Goal: Information Seeking & Learning: Find specific fact

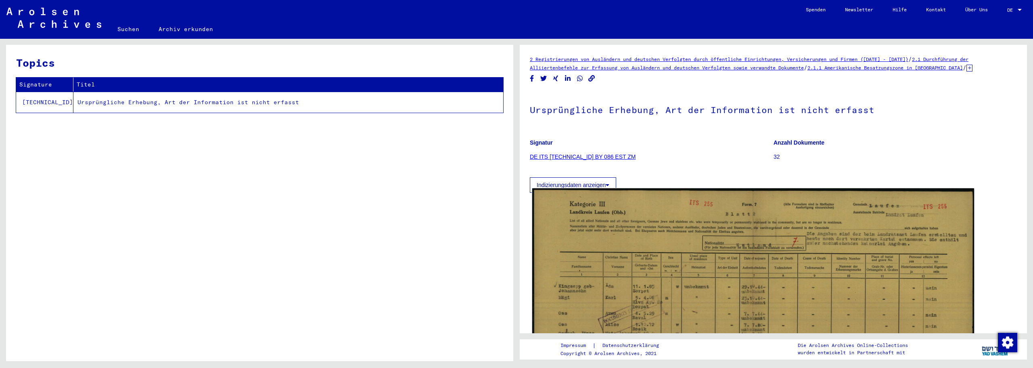
click at [670, 236] on img at bounding box center [753, 344] width 442 height 313
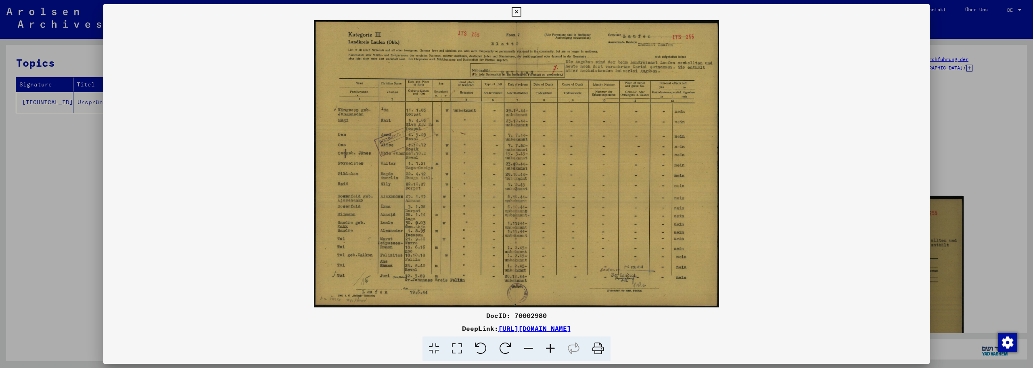
click at [516, 13] on icon at bounding box center [516, 12] width 9 height 10
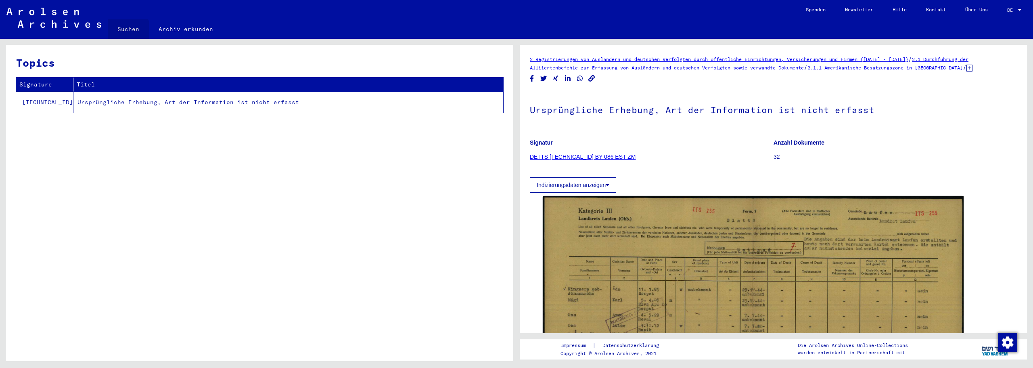
click at [127, 30] on link "Suchen" at bounding box center [128, 28] width 41 height 19
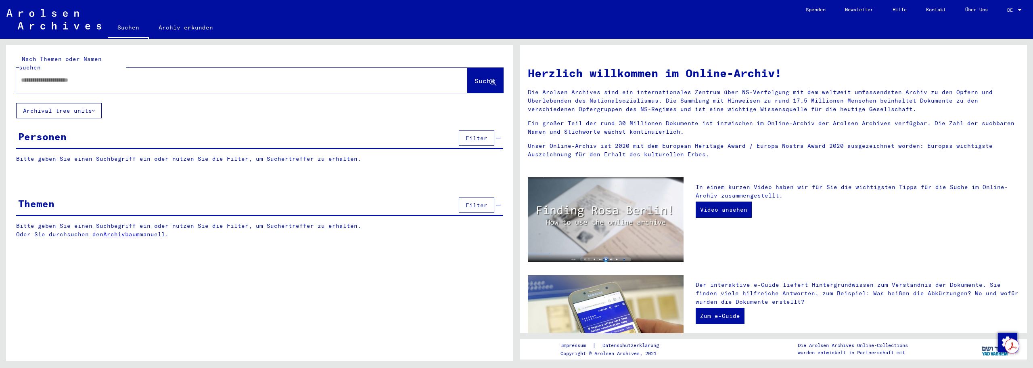
click at [158, 76] on input "text" at bounding box center [232, 80] width 423 height 8
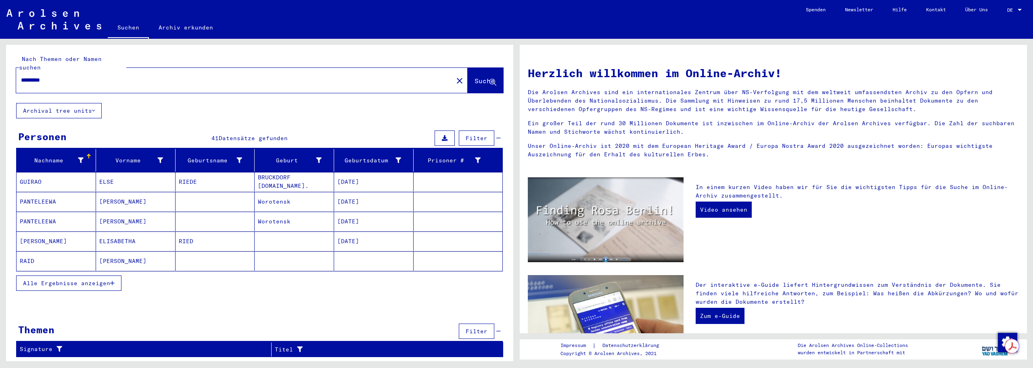
click at [111, 255] on mat-cell "[PERSON_NAME]" at bounding box center [136, 260] width 80 height 19
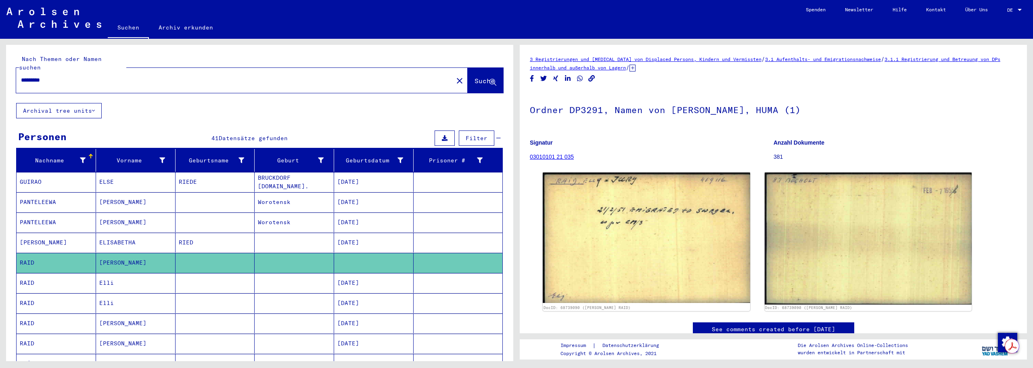
scroll to position [134, 0]
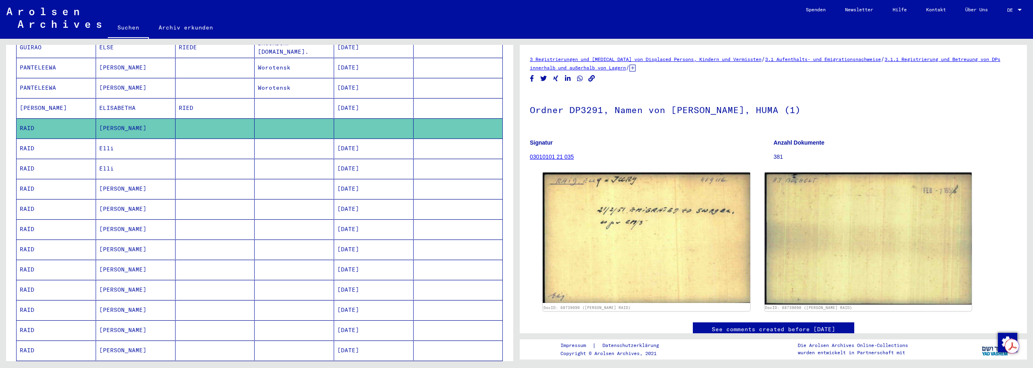
click at [323, 142] on mat-cell at bounding box center [295, 148] width 80 height 20
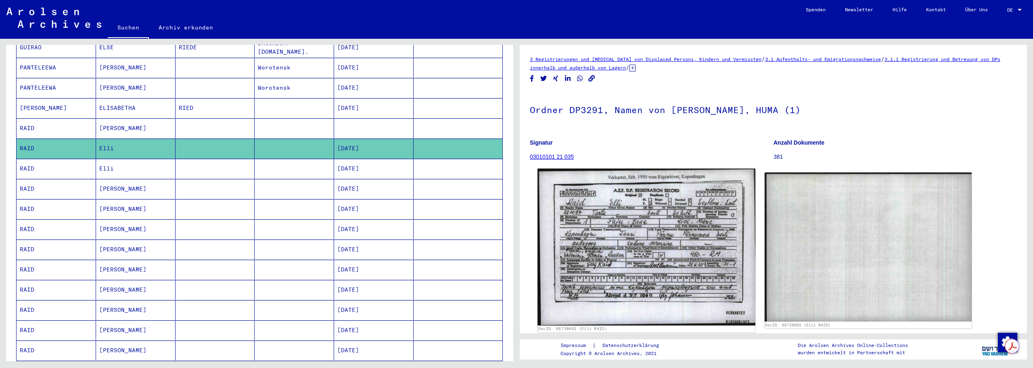
click at [632, 214] on img at bounding box center [647, 247] width 218 height 157
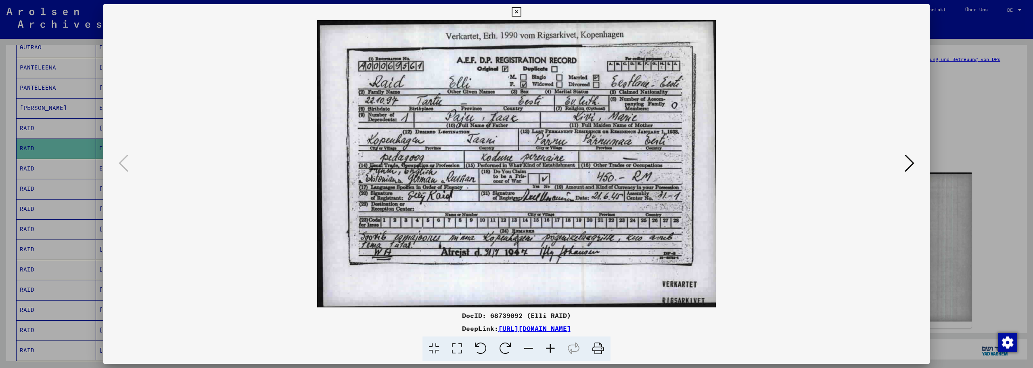
click at [516, 14] on icon at bounding box center [516, 12] width 9 height 10
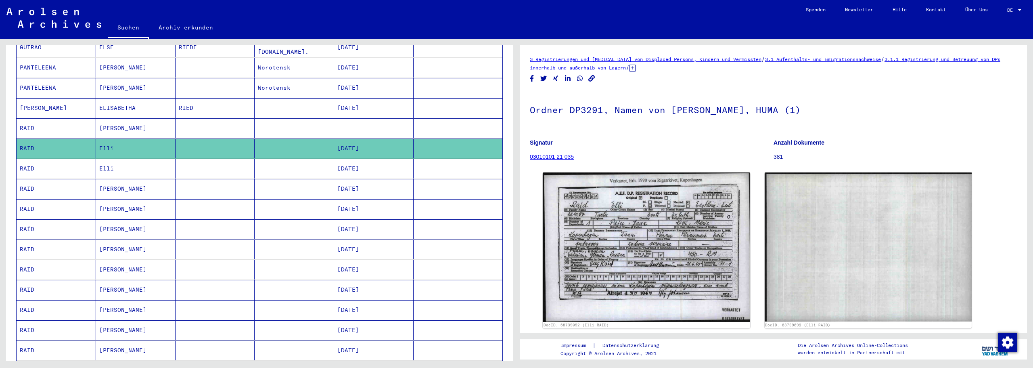
click at [138, 159] on mat-cell "Elli" at bounding box center [136, 169] width 80 height 20
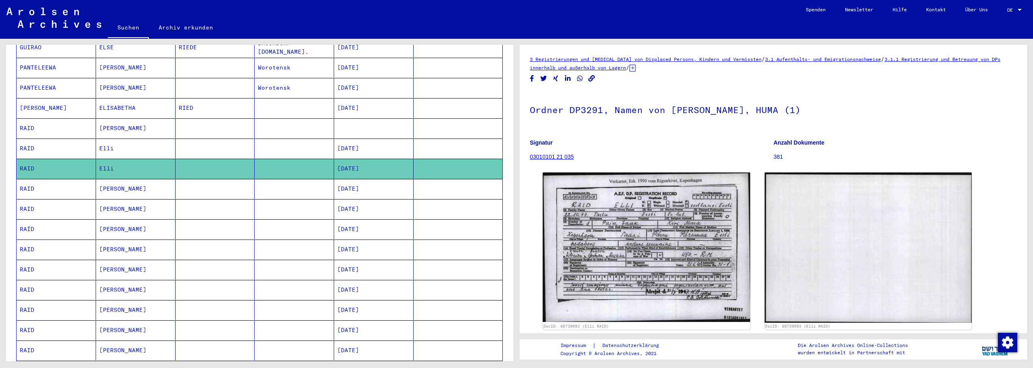
click at [113, 121] on mat-cell "[PERSON_NAME]" at bounding box center [136, 128] width 80 height 20
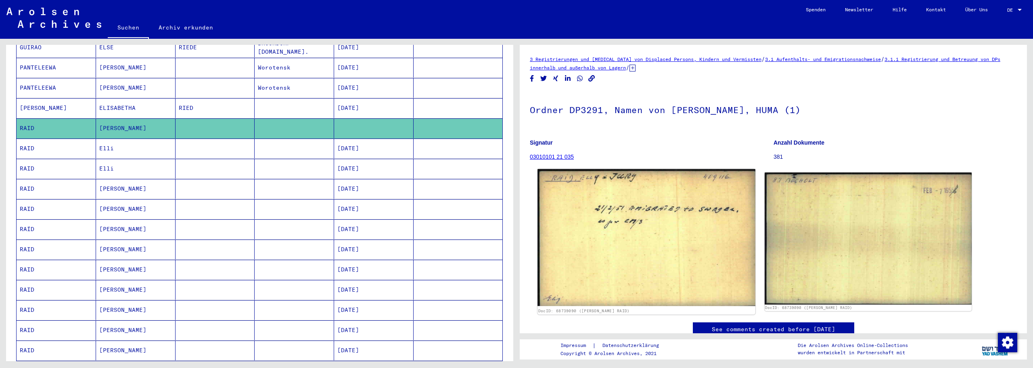
click at [617, 195] on img at bounding box center [647, 237] width 218 height 137
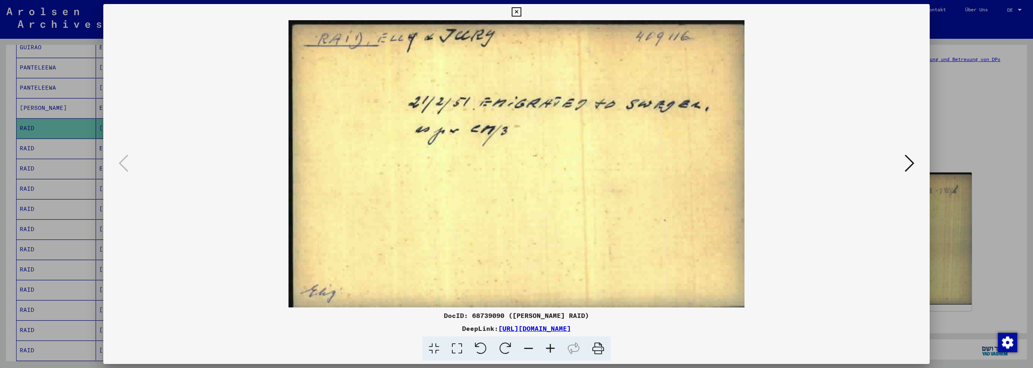
click at [514, 11] on icon at bounding box center [516, 12] width 9 height 10
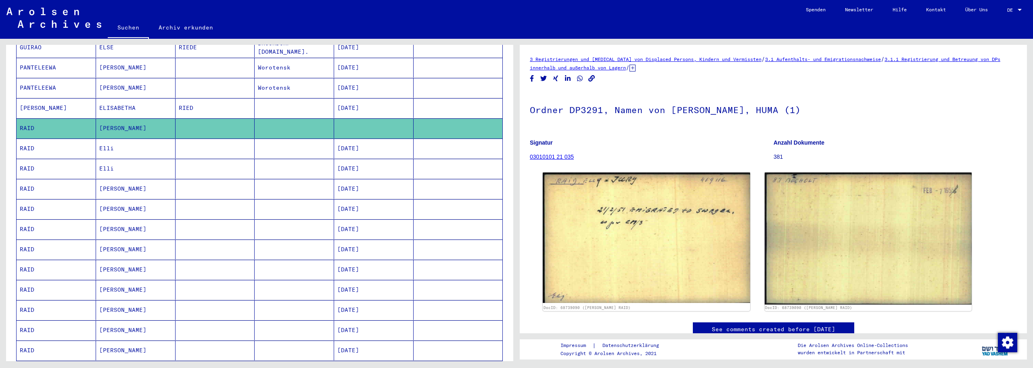
scroll to position [336, 0]
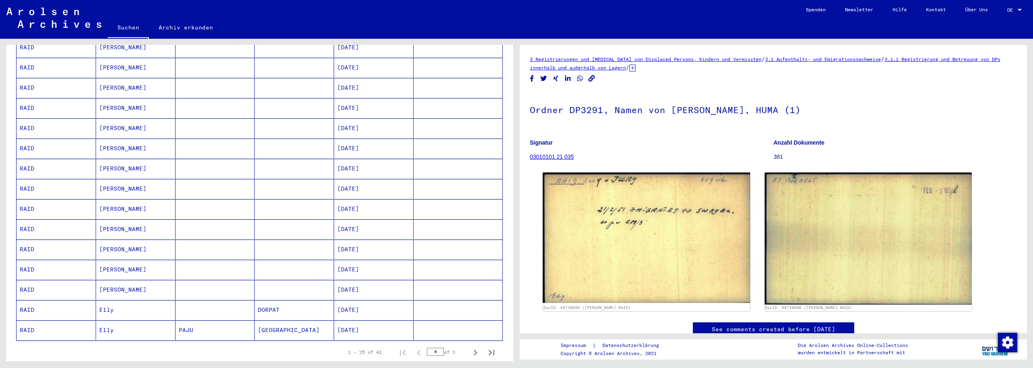
click at [116, 300] on mat-cell "Elly" at bounding box center [136, 310] width 80 height 20
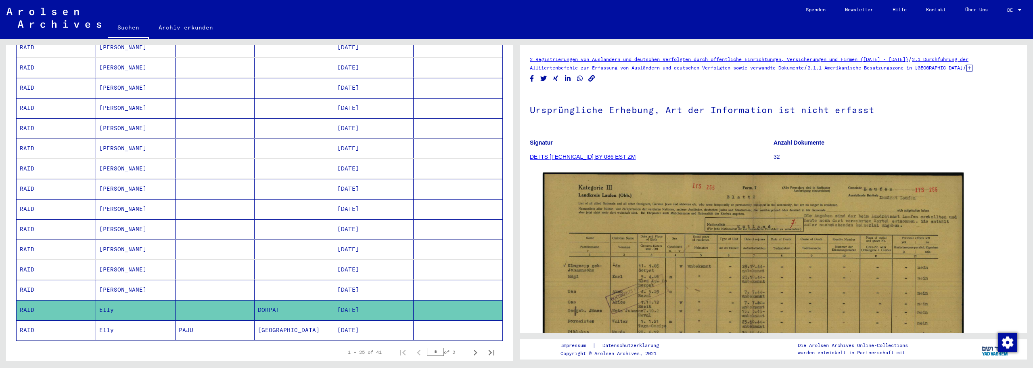
click at [281, 321] on mat-cell "[GEOGRAPHIC_DATA]" at bounding box center [295, 330] width 80 height 20
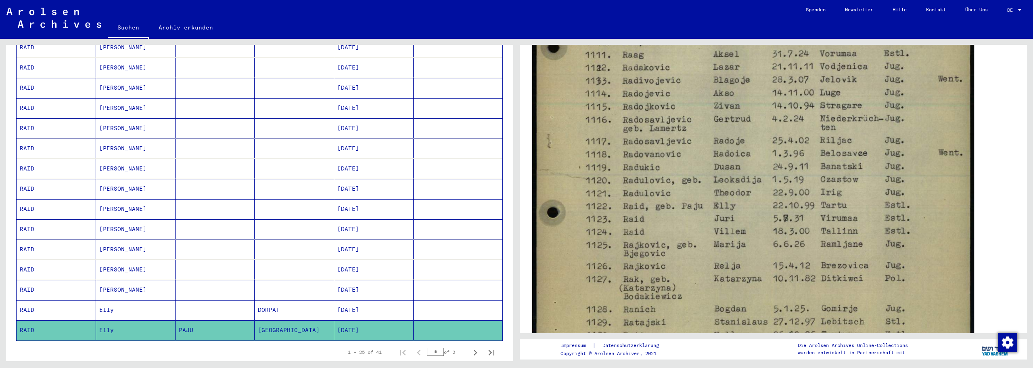
scroll to position [404, 0]
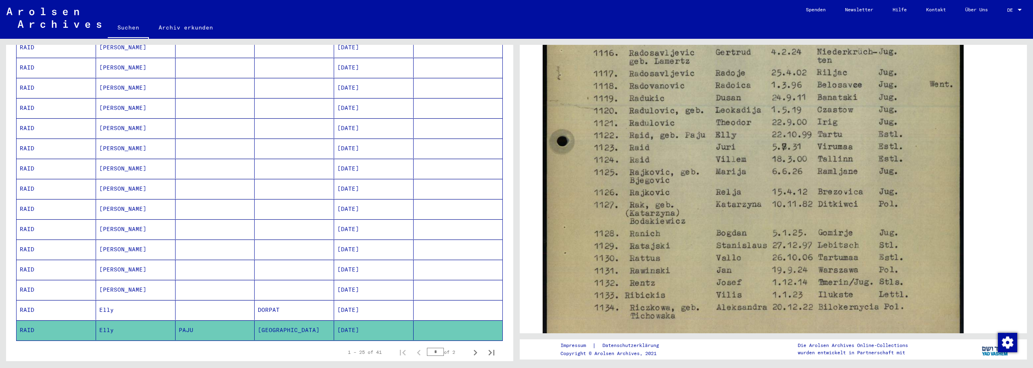
click at [123, 302] on mat-cell "Elly" at bounding box center [136, 310] width 80 height 20
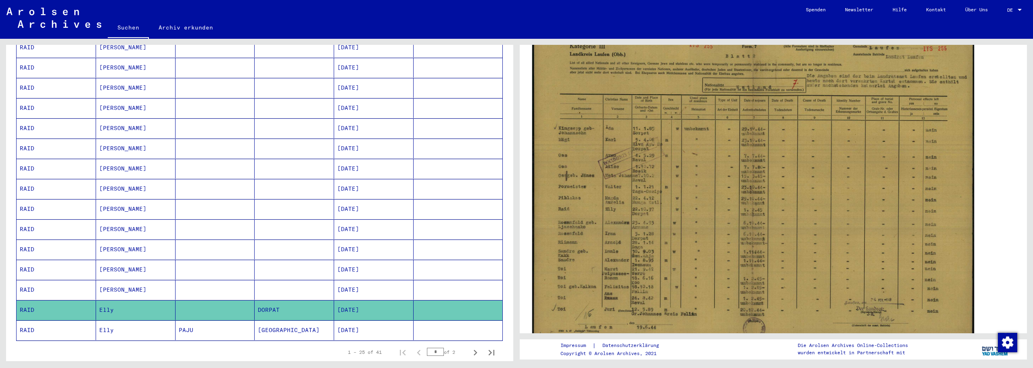
scroll to position [202, 0]
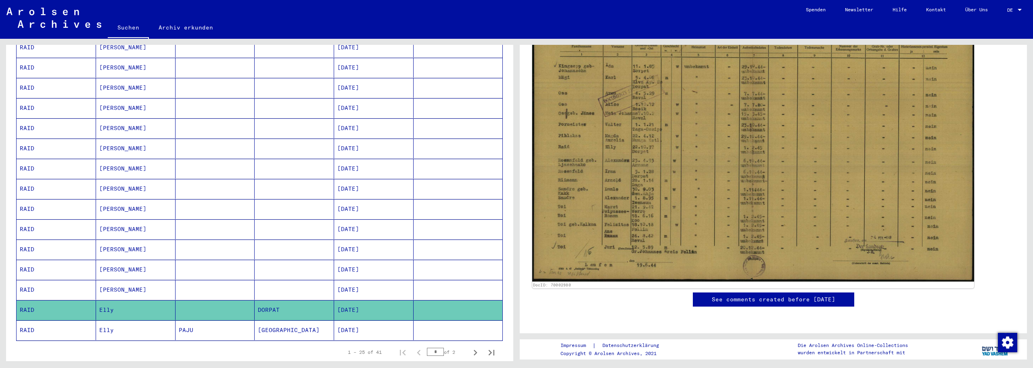
click at [592, 120] on img at bounding box center [753, 124] width 442 height 313
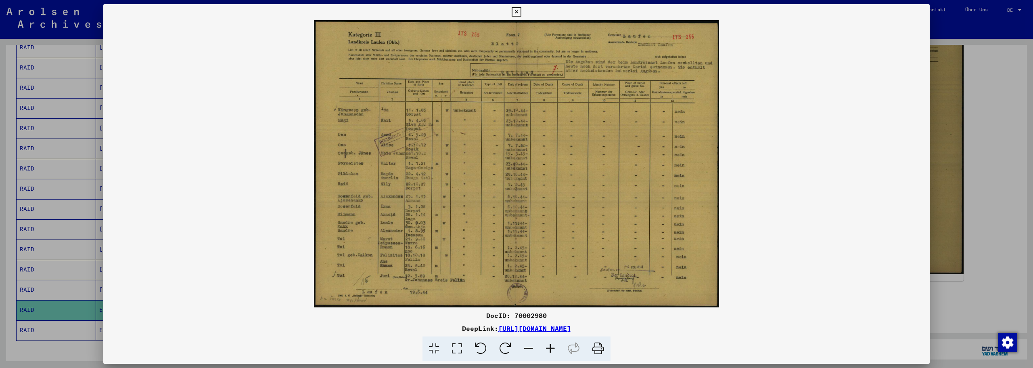
click at [552, 352] on icon at bounding box center [551, 348] width 22 height 25
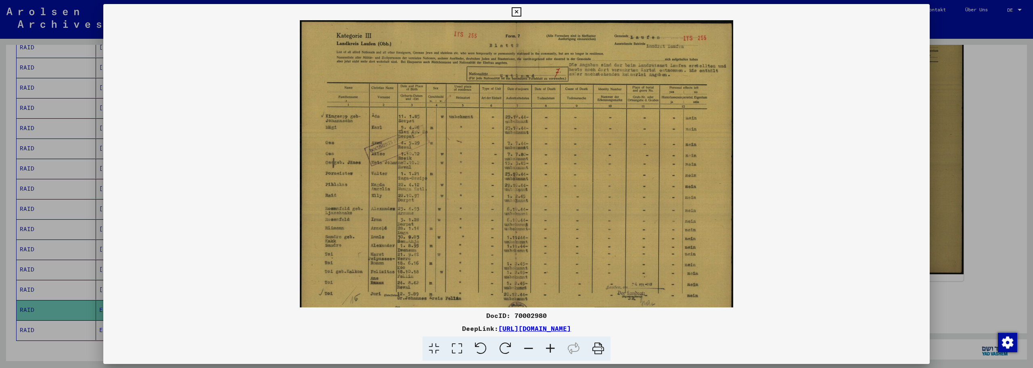
click at [552, 352] on icon at bounding box center [551, 348] width 22 height 25
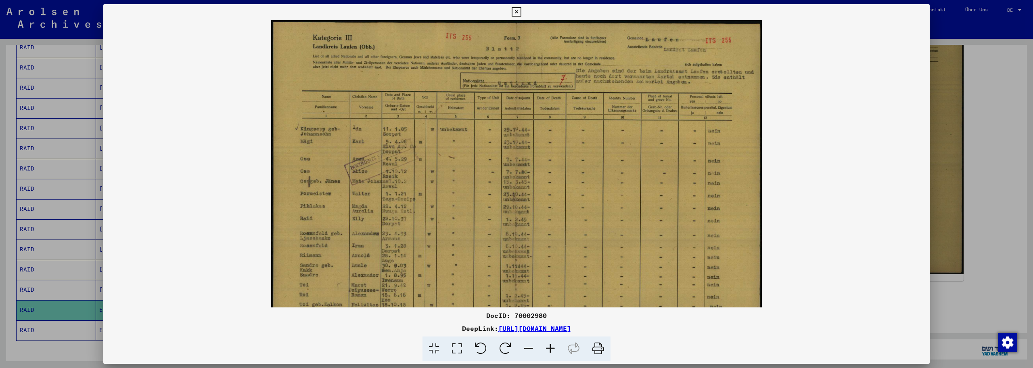
click at [552, 352] on icon at bounding box center [551, 348] width 22 height 25
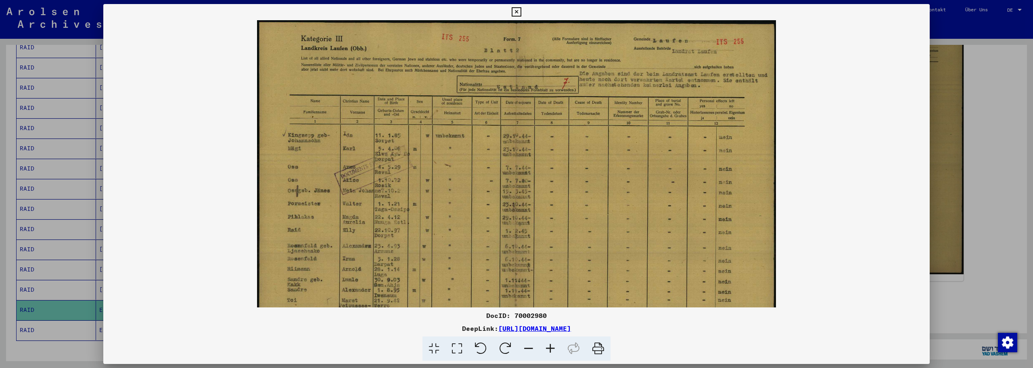
click at [552, 352] on icon at bounding box center [551, 348] width 22 height 25
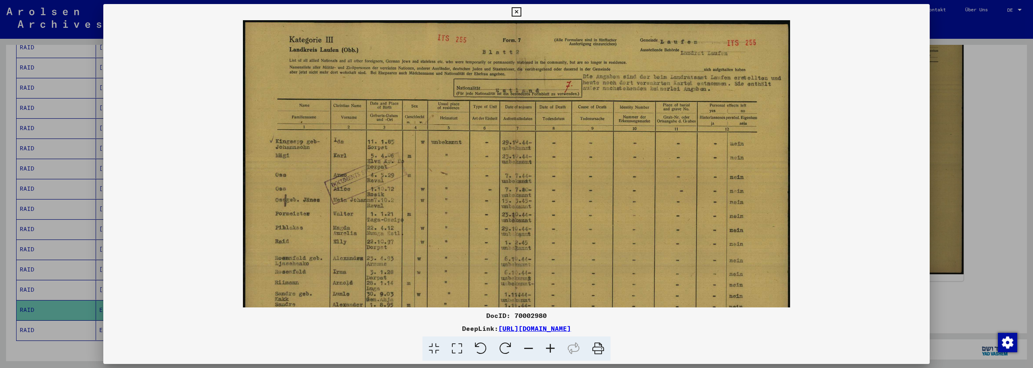
click at [552, 352] on icon at bounding box center [551, 348] width 22 height 25
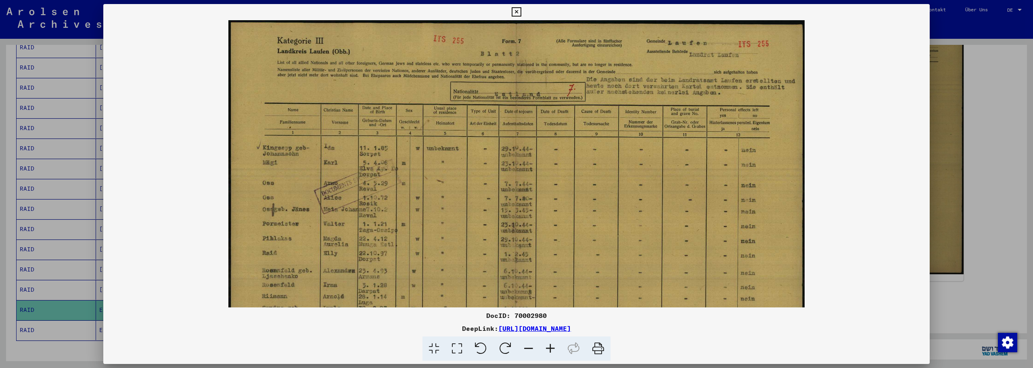
click at [552, 352] on icon at bounding box center [551, 348] width 22 height 25
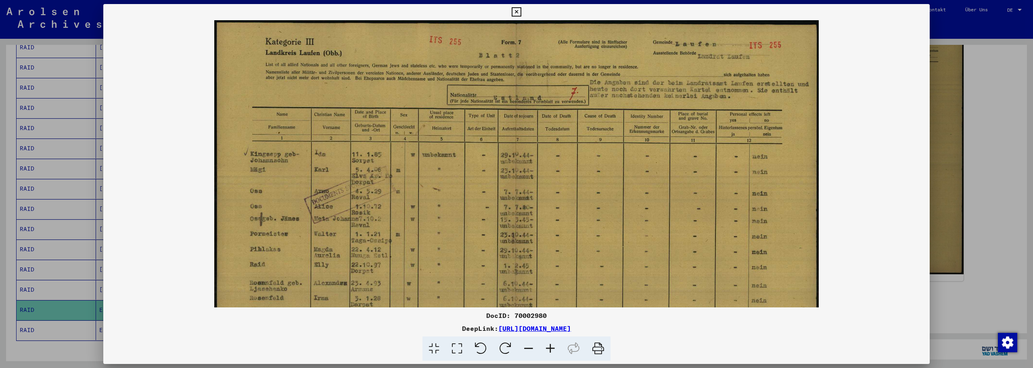
click at [552, 352] on icon at bounding box center [551, 348] width 22 height 25
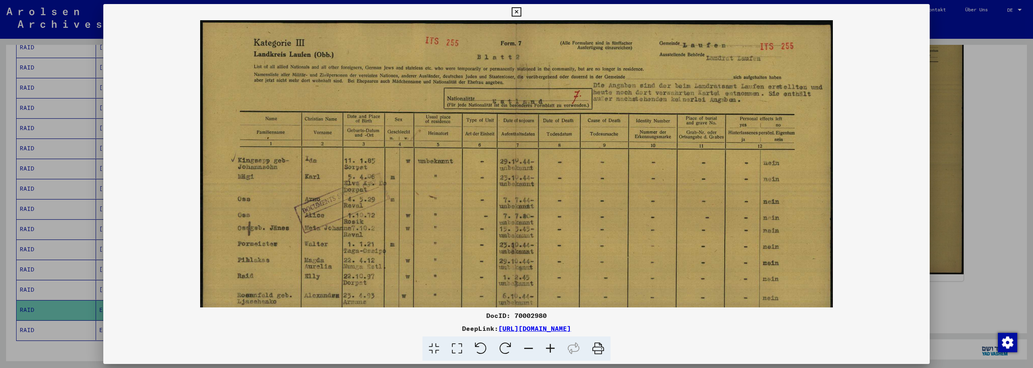
click at [552, 352] on icon at bounding box center [551, 348] width 22 height 25
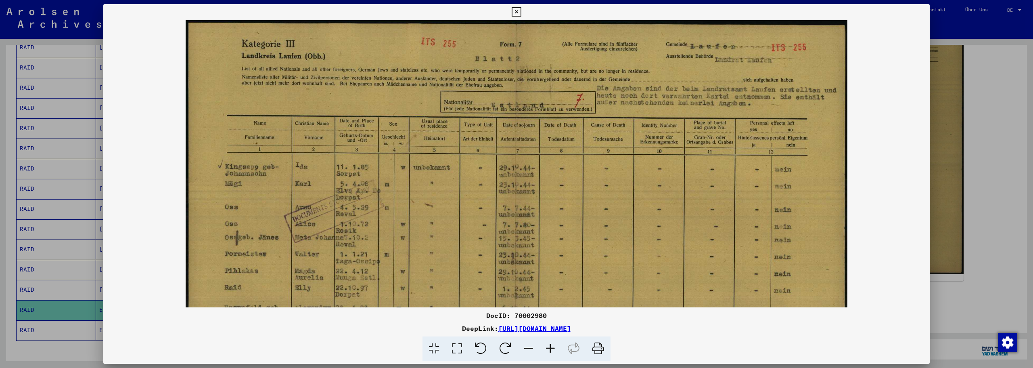
click at [552, 352] on icon at bounding box center [551, 348] width 22 height 25
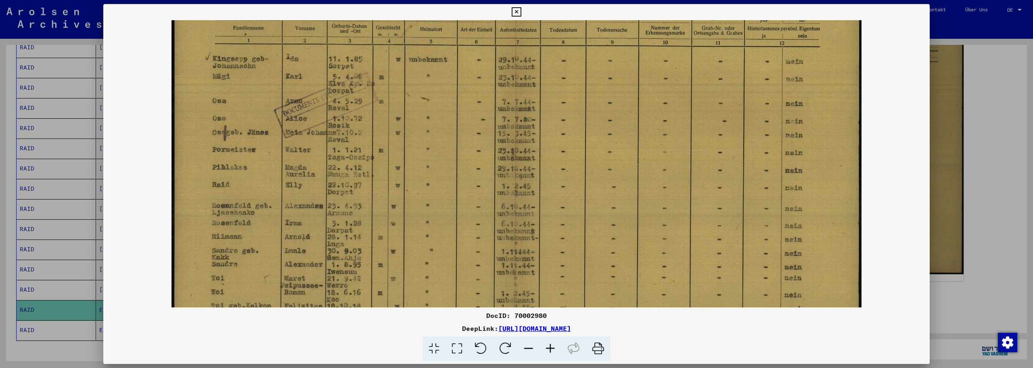
scroll to position [115, 0]
drag, startPoint x: 388, startPoint y: 256, endPoint x: 396, endPoint y: 141, distance: 114.9
click at [396, 141] on img at bounding box center [517, 150] width 690 height 489
click at [411, 181] on img at bounding box center [517, 147] width 690 height 489
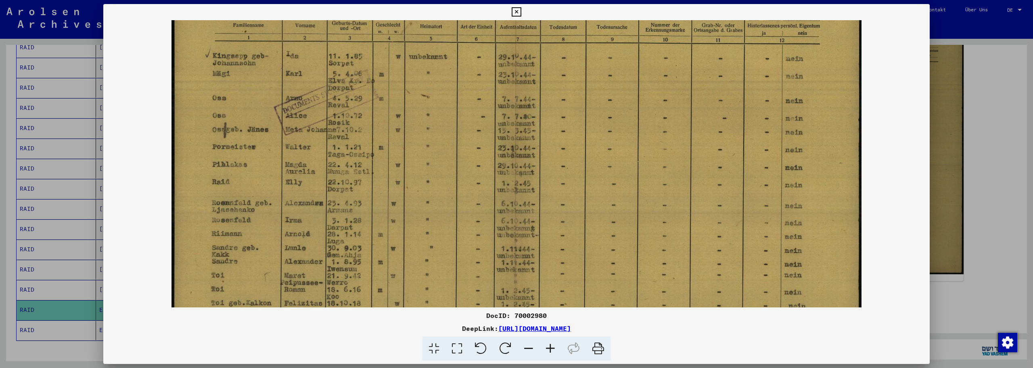
click at [516, 9] on icon at bounding box center [516, 12] width 9 height 10
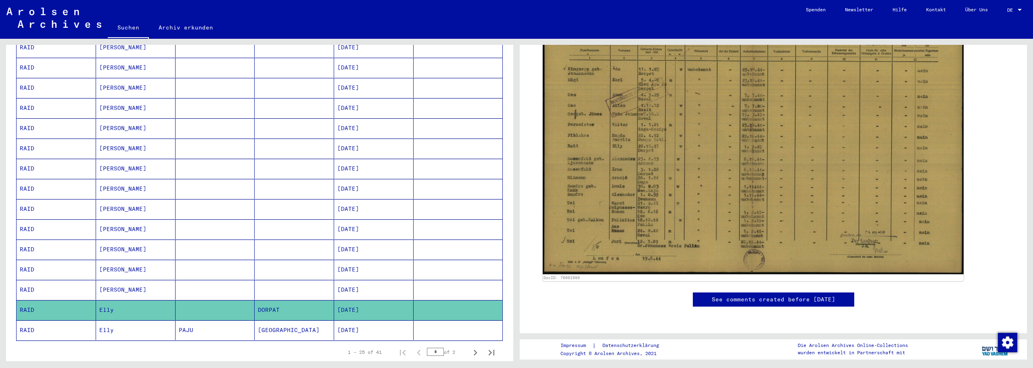
click at [151, 183] on mat-cell "[PERSON_NAME]" at bounding box center [136, 189] width 80 height 20
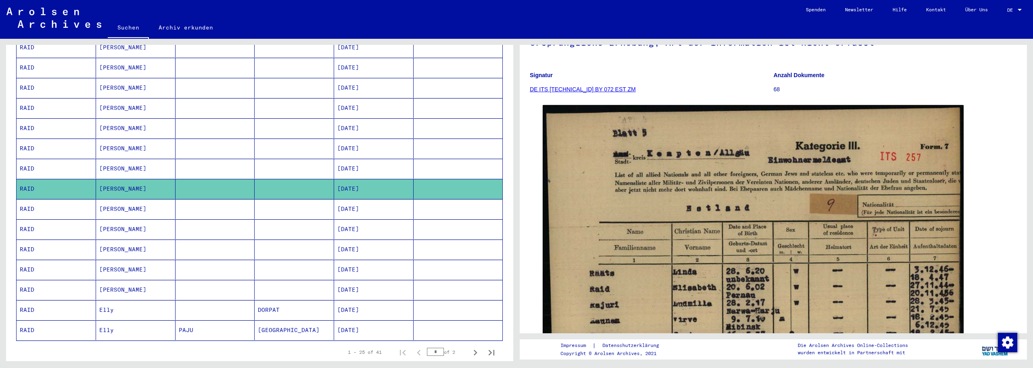
scroll to position [134, 0]
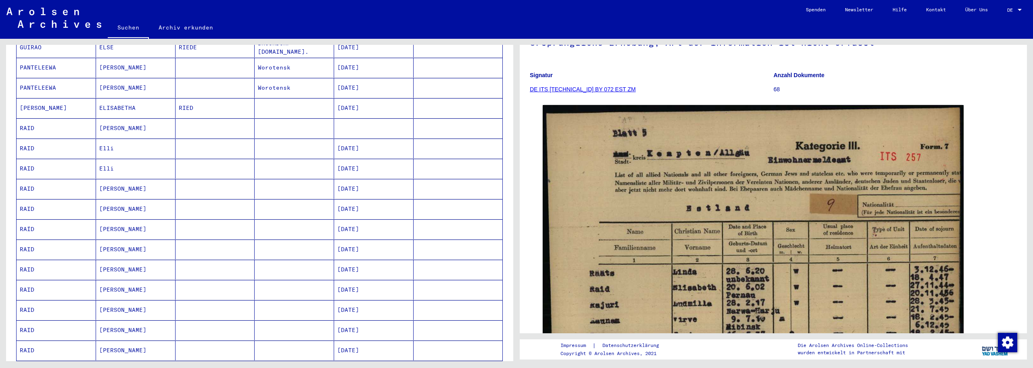
click at [133, 140] on mat-cell "Elli" at bounding box center [136, 148] width 80 height 20
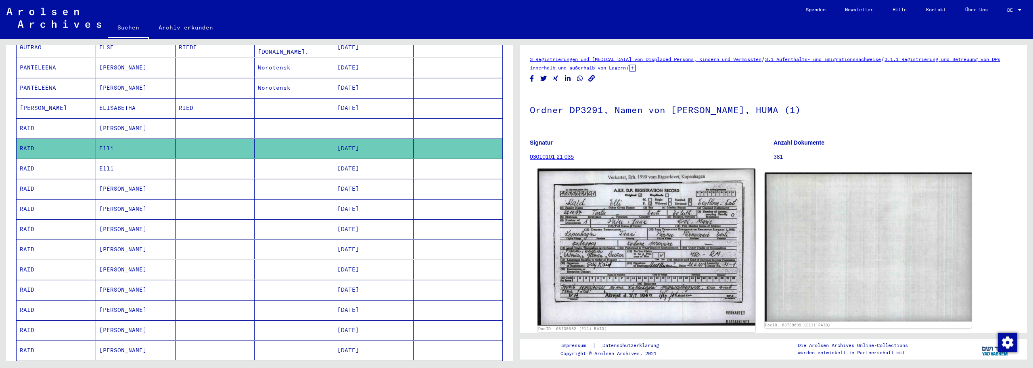
click at [687, 213] on img at bounding box center [647, 247] width 218 height 157
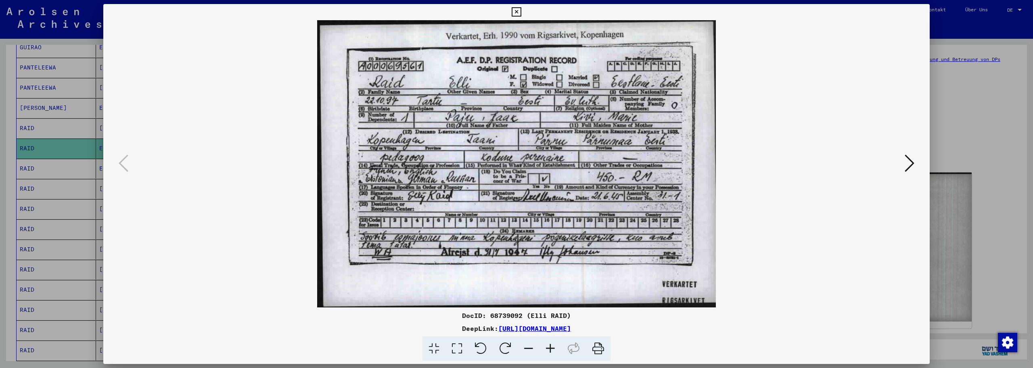
click at [518, 9] on icon at bounding box center [516, 12] width 9 height 10
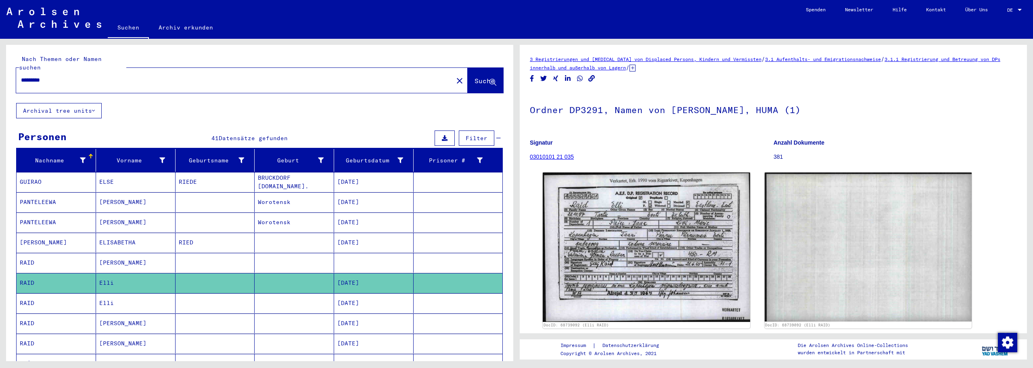
drag, startPoint x: 40, startPoint y: 73, endPoint x: 63, endPoint y: 73, distance: 23.4
click at [63, 76] on input "*********" at bounding box center [235, 80] width 428 height 8
type input "********"
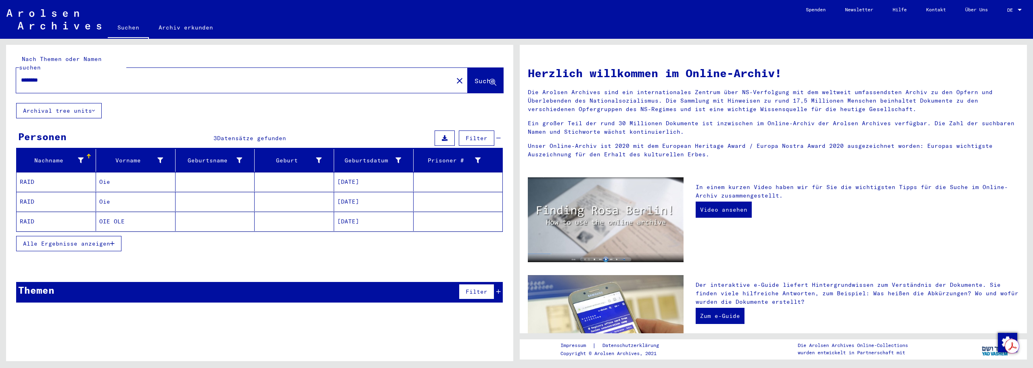
click at [99, 178] on mat-cell "Oie" at bounding box center [136, 181] width 80 height 19
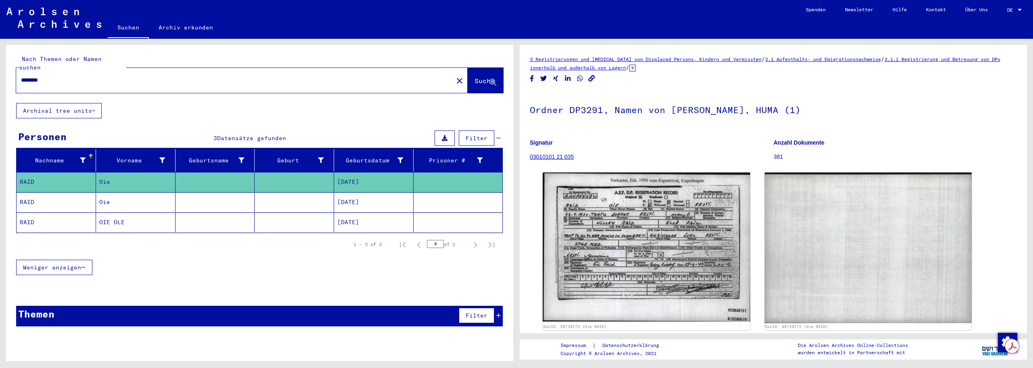
click at [113, 197] on mat-cell "Oie" at bounding box center [136, 202] width 80 height 20
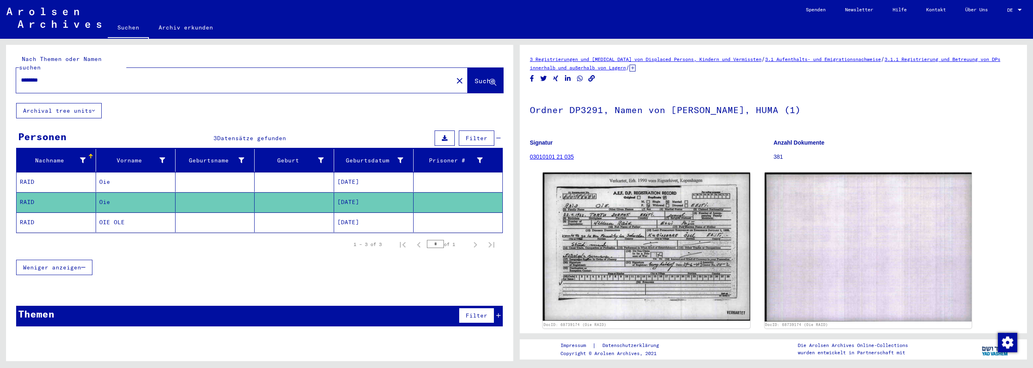
click at [109, 212] on mat-cell "OIE OLE" at bounding box center [136, 222] width 80 height 20
